Goal: Information Seeking & Learning: Understand process/instructions

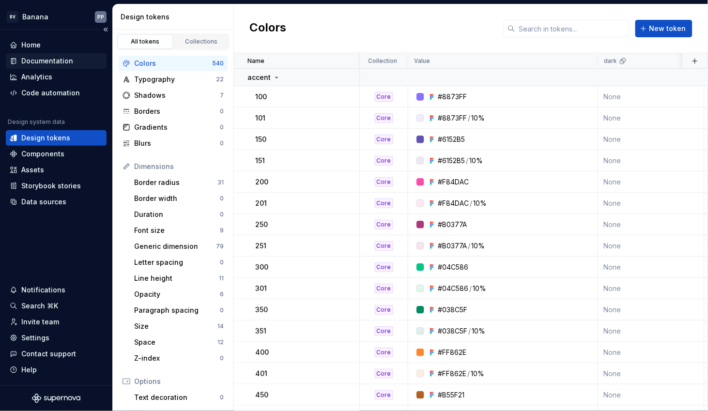
click at [57, 59] on div "Documentation" at bounding box center [47, 61] width 52 height 10
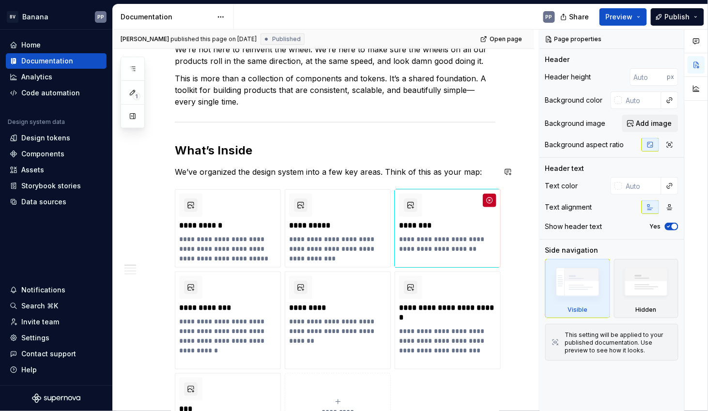
scroll to position [160, 0]
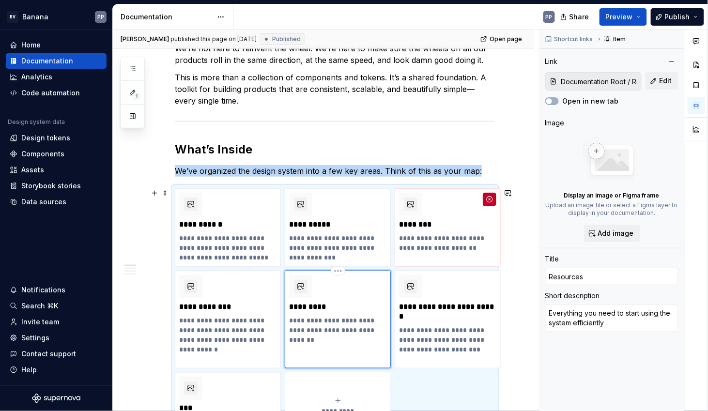
click at [341, 314] on div "**********" at bounding box center [337, 305] width 97 height 60
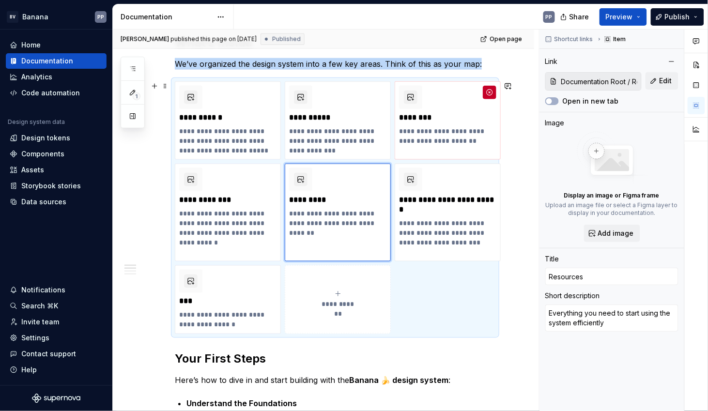
scroll to position [270, 0]
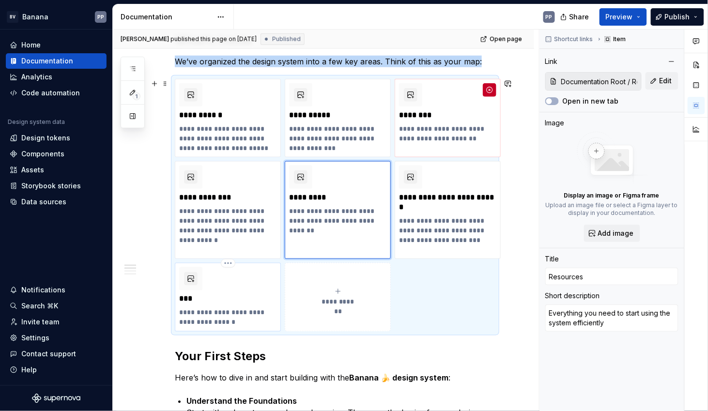
click at [215, 302] on p "***" at bounding box center [227, 299] width 97 height 10
type textarea "*"
type input "Documentation Root / FAQ"
type input "FAQ"
type textarea "Common questions about the design system."
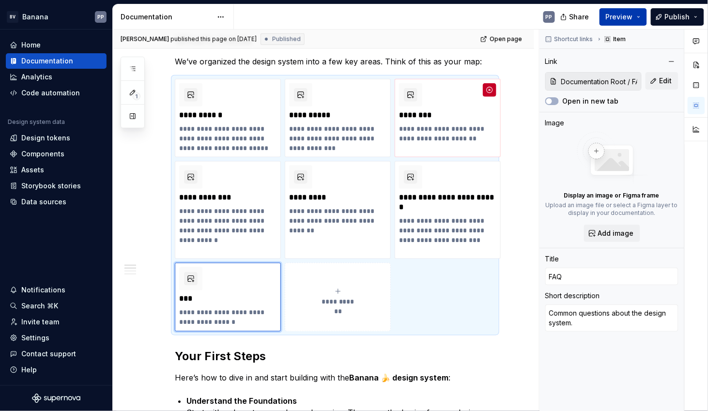
click at [615, 21] on button "Preview" at bounding box center [622, 16] width 47 height 17
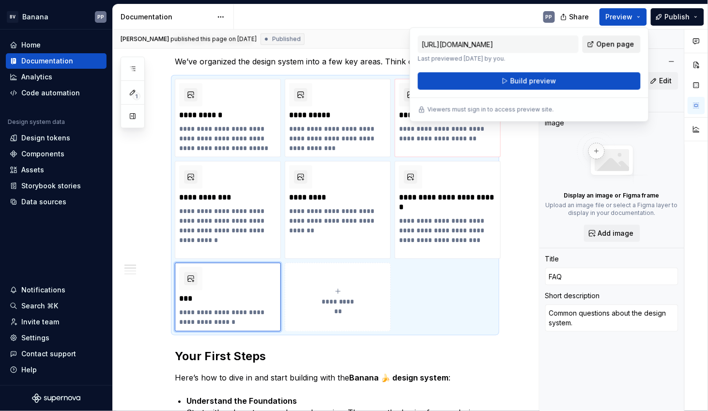
click at [613, 43] on span "Open page" at bounding box center [615, 44] width 38 height 10
type textarea "*"
